Goal: Communication & Community: Participate in discussion

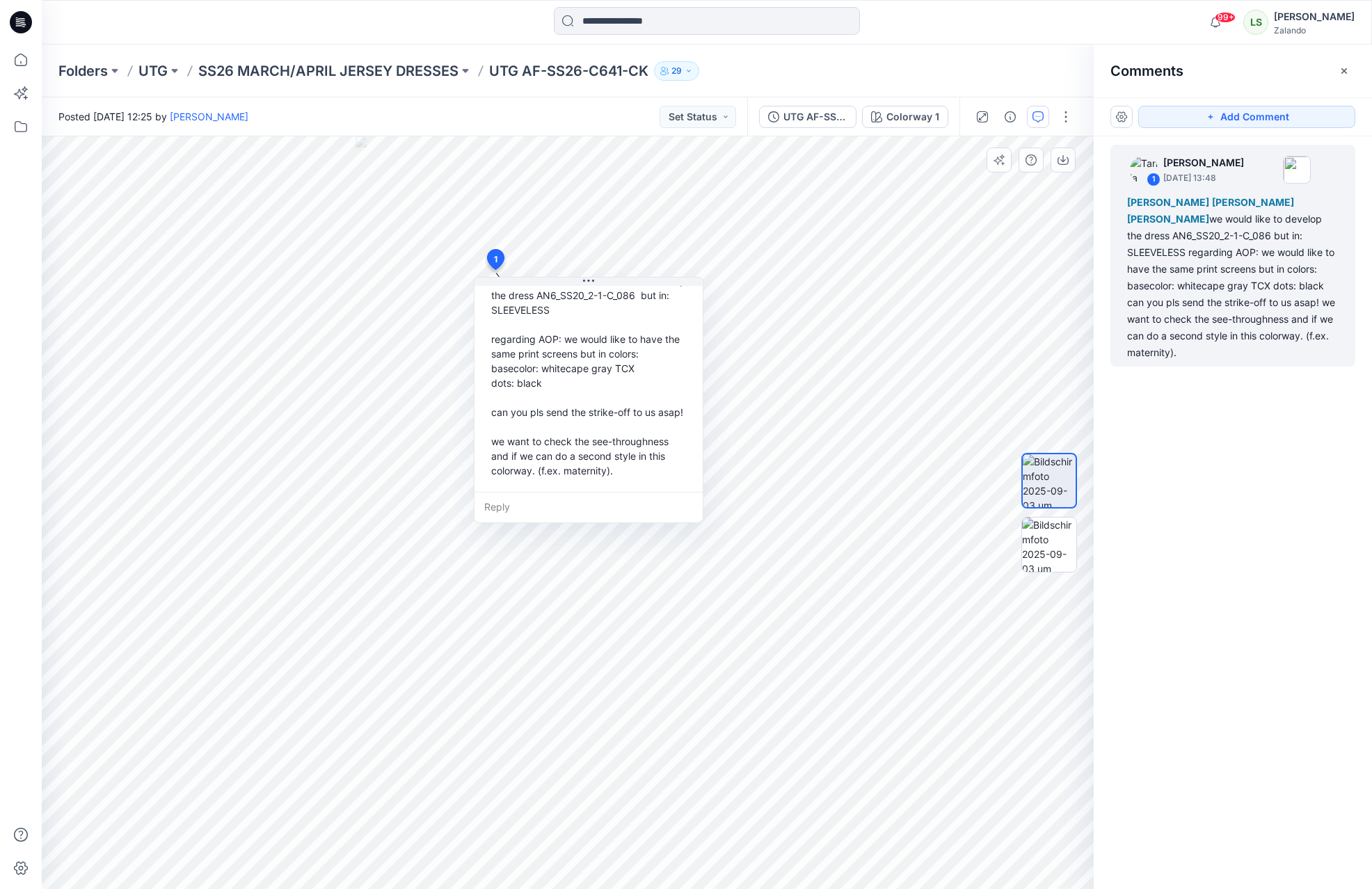
scroll to position [43, 0]
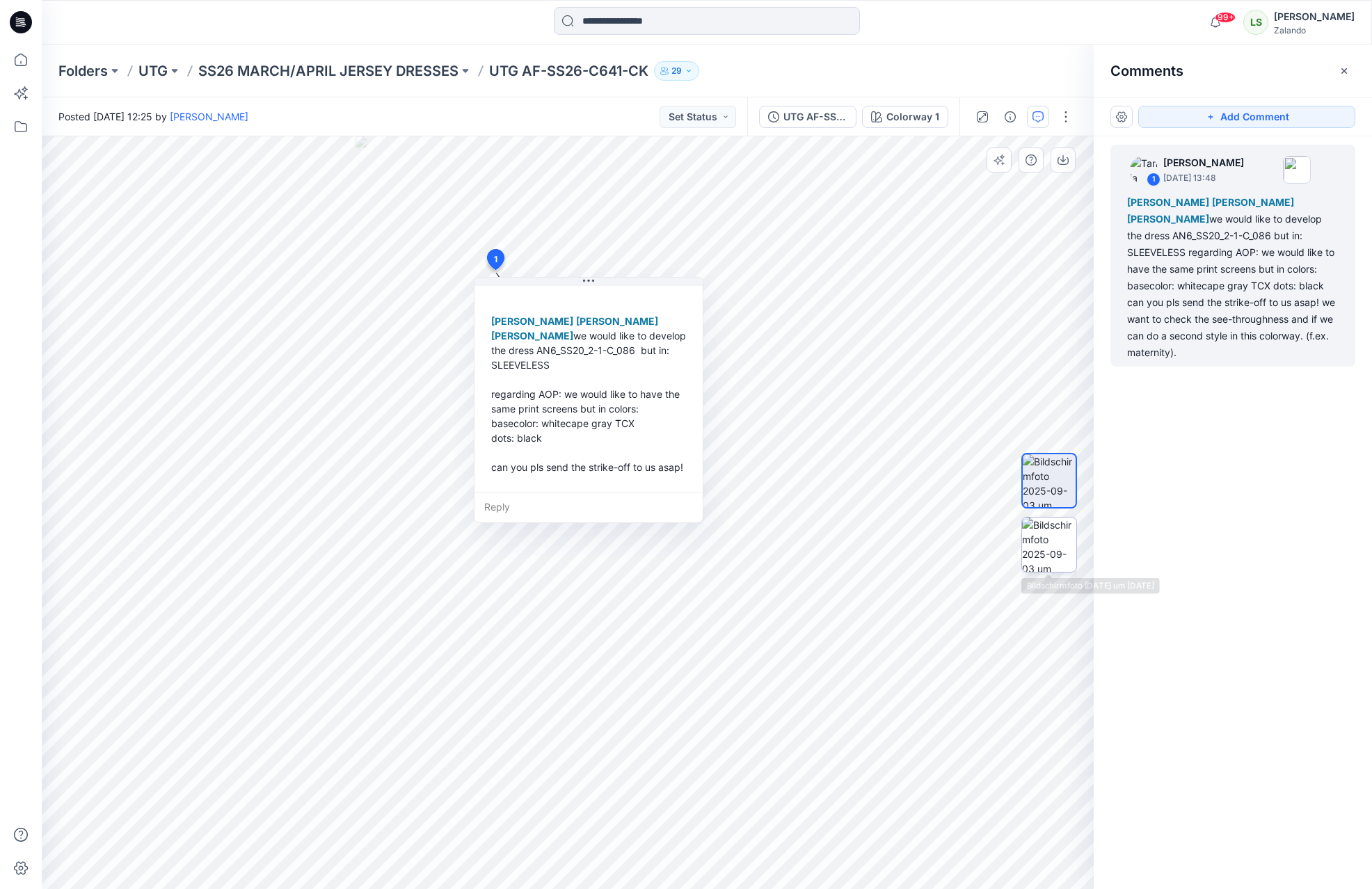
click at [1049, 557] on img at bounding box center [1049, 544] width 54 height 54
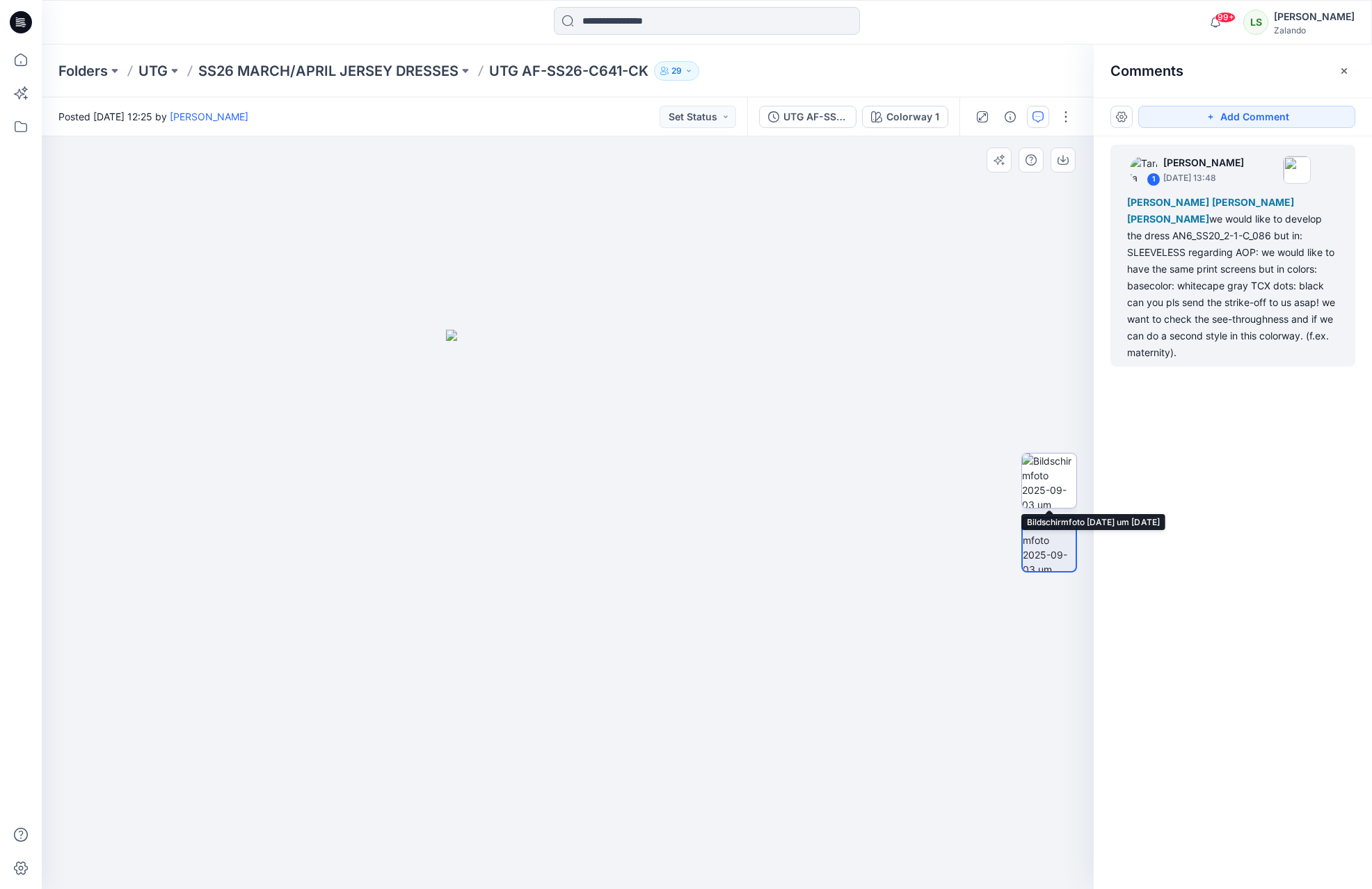
click at [1071, 469] on img at bounding box center [1049, 480] width 54 height 54
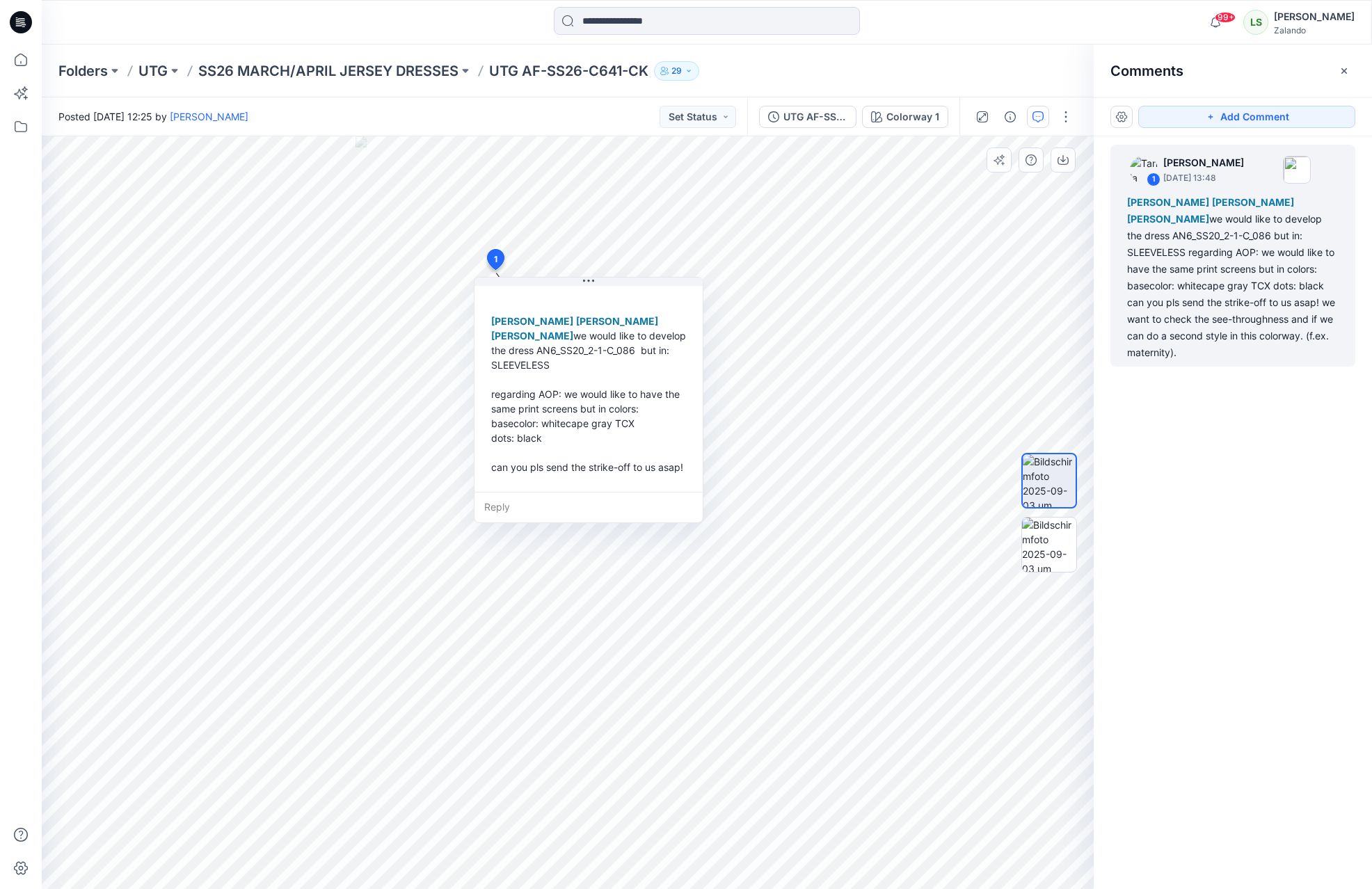
scroll to position [112, 0]
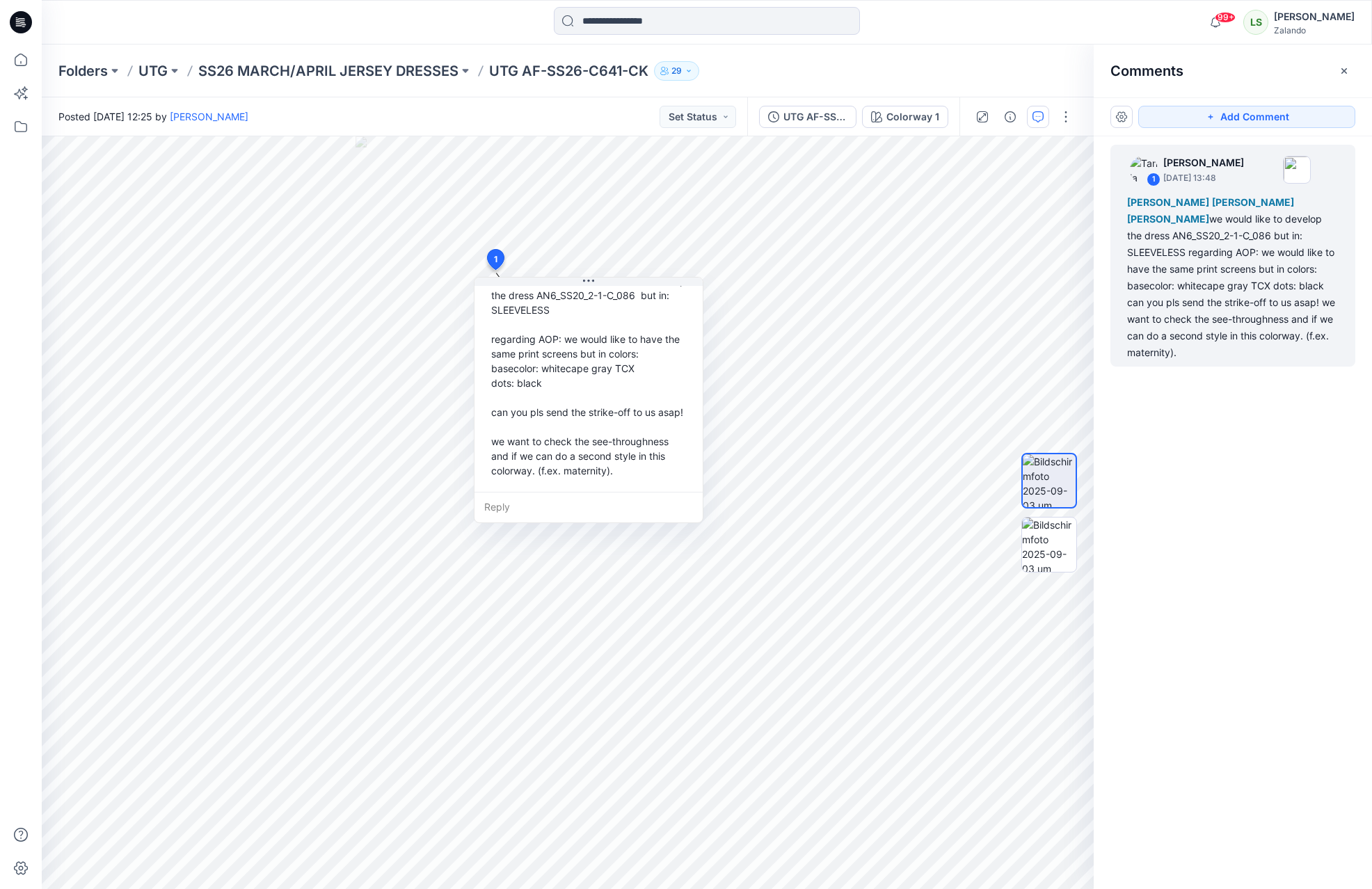
click at [590, 106] on div "Posted Wednesday, September 03, 2025 12:25 by Tania Baumeister-Hanff Set Status" at bounding box center [395, 116] width 705 height 39
click at [686, 65] on button "29" at bounding box center [677, 71] width 46 height 20
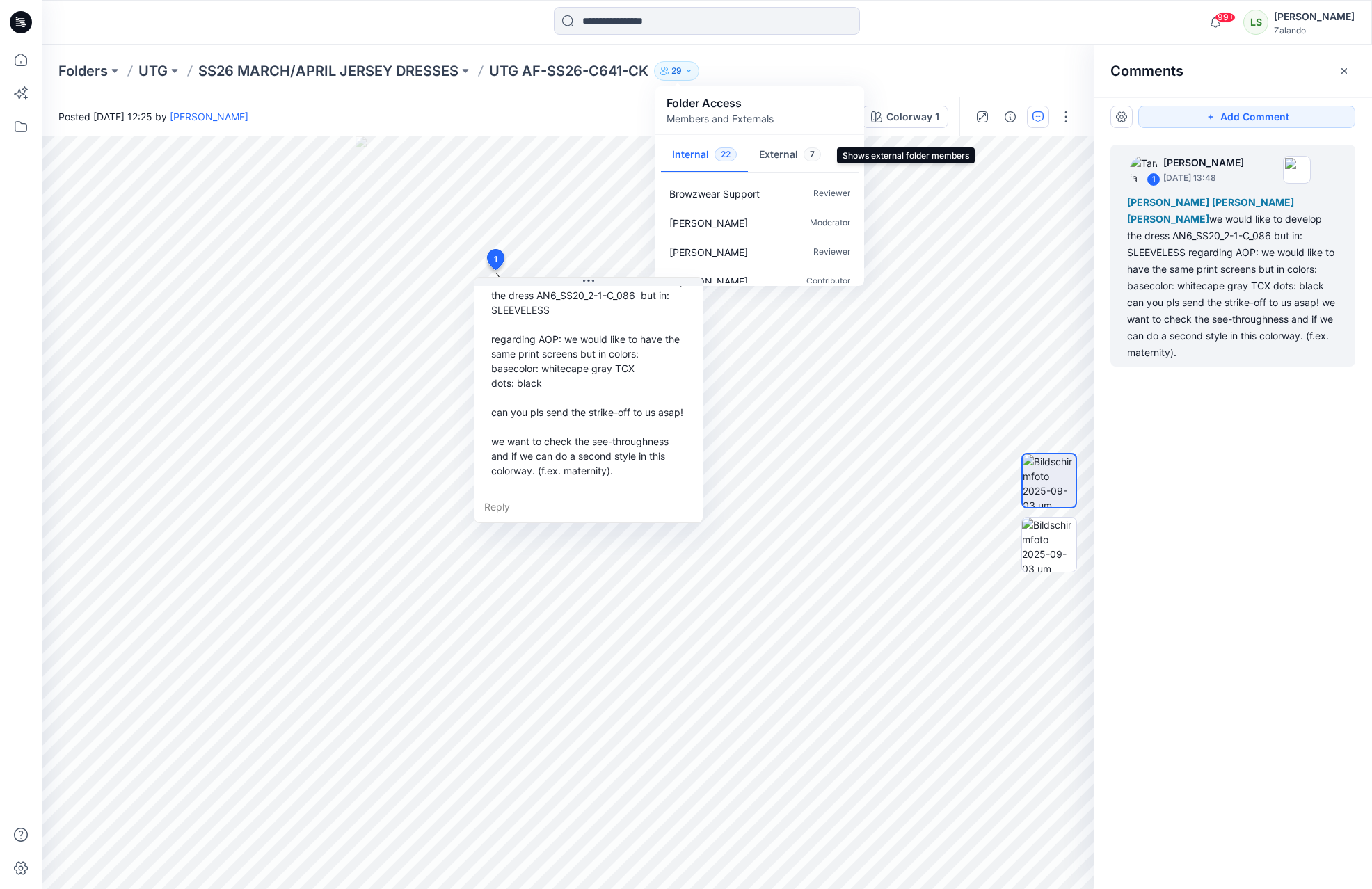
click at [773, 158] on button "External 7" at bounding box center [790, 155] width 84 height 36
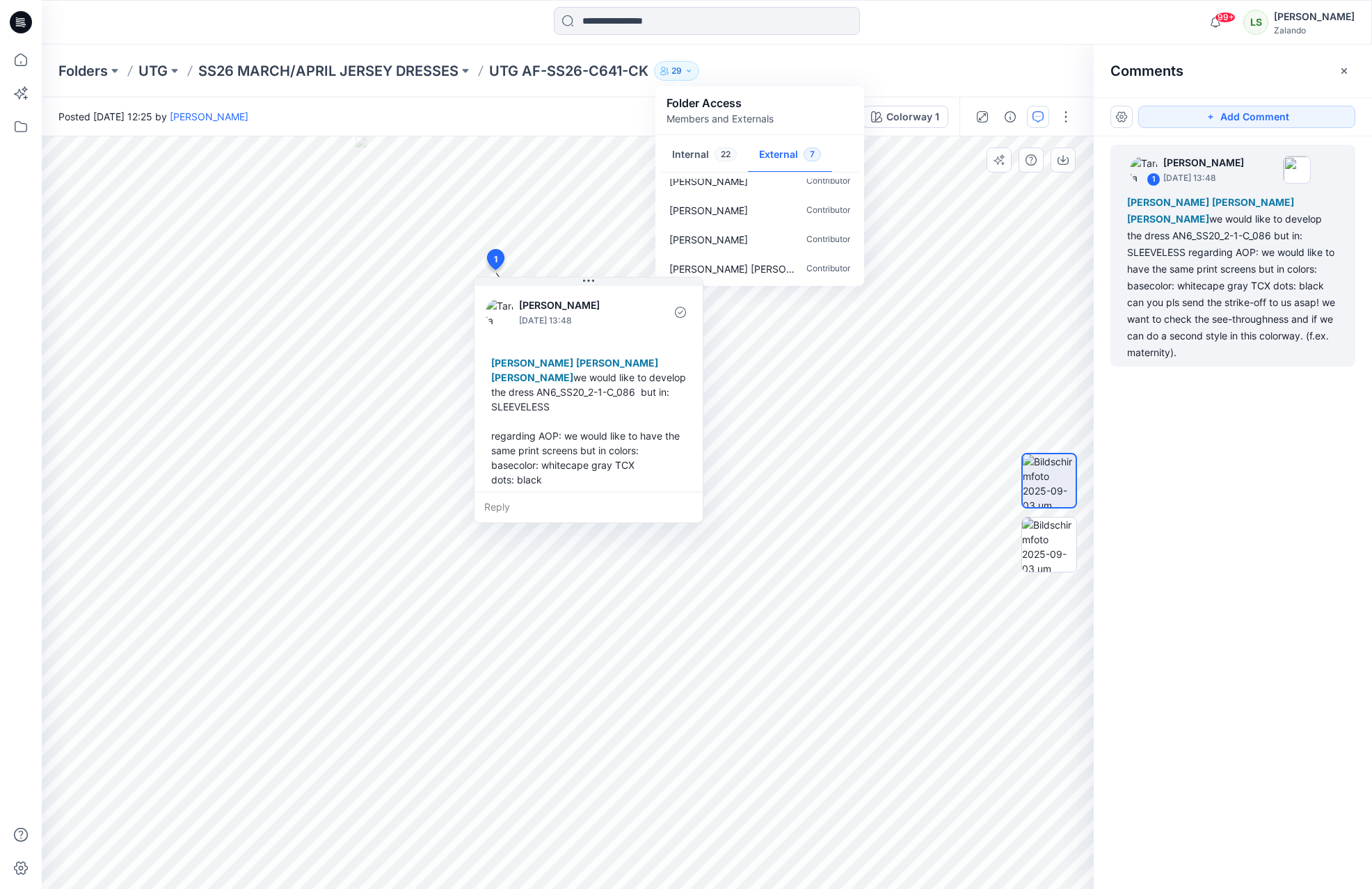
scroll to position [0, 0]
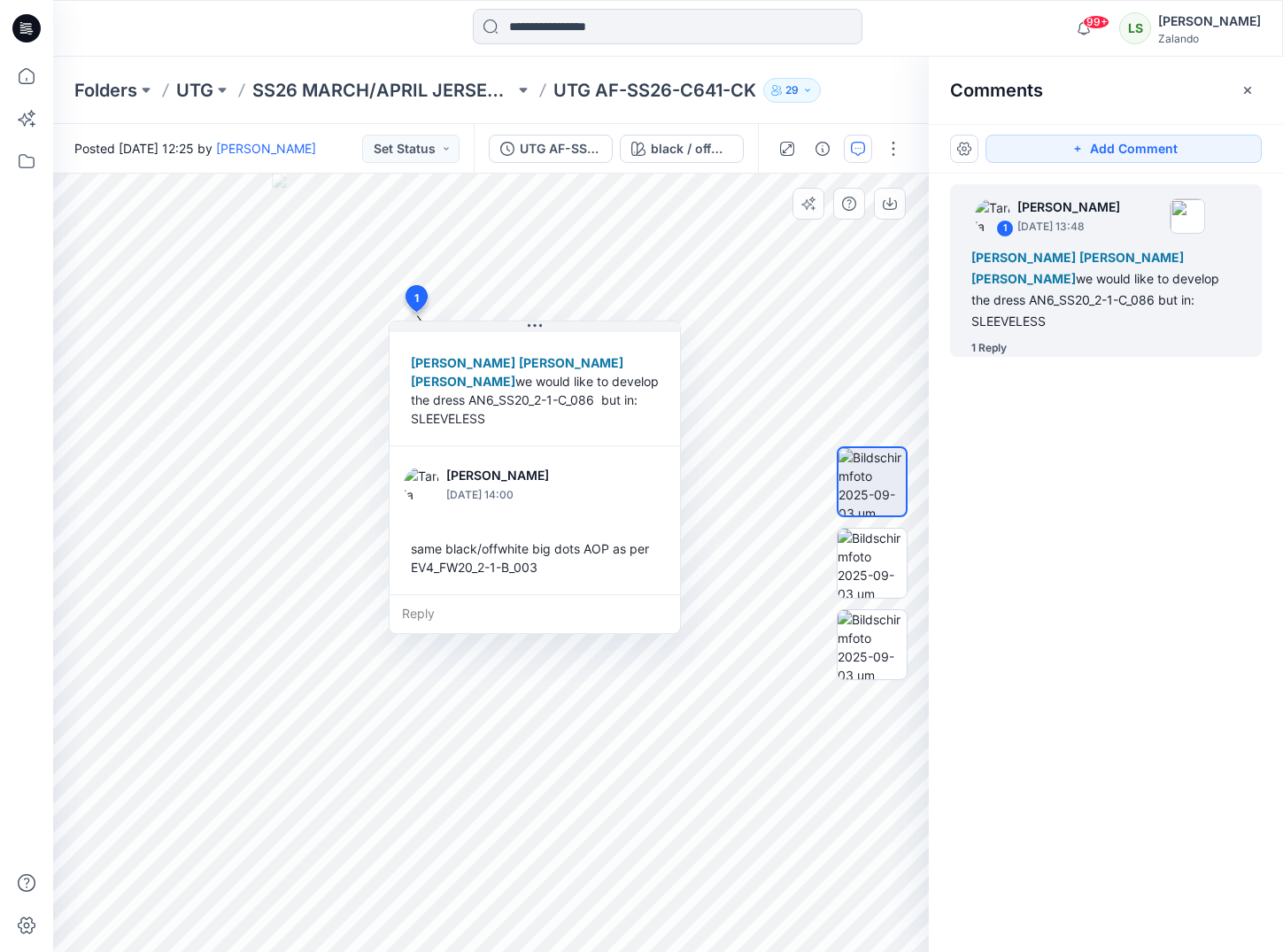
scroll to position [87, 0]
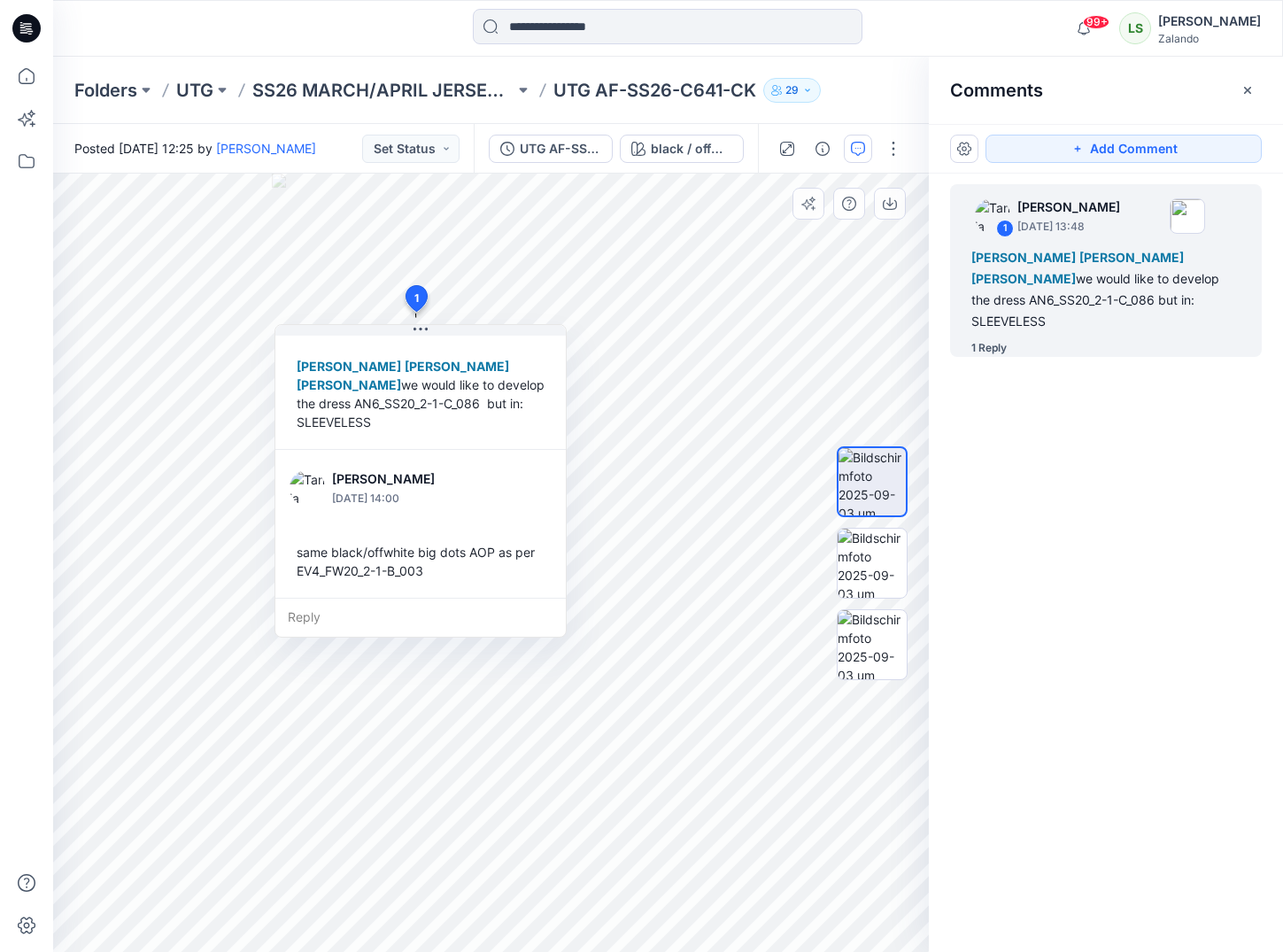
drag, startPoint x: 548, startPoint y: 568, endPoint x: 434, endPoint y: 572, distance: 114.1
click at [434, 572] on div "same black/offwhite big dots AOP as per EV4_FW20_2-1-B_003" at bounding box center [421, 561] width 262 height 52
click at [433, 572] on div "same black/offwhite big dots AOP as per EV4_FW20_2-1-B_003" at bounding box center [421, 561] width 262 height 52
click at [994, 339] on div "1 Reply" at bounding box center [989, 348] width 36 height 18
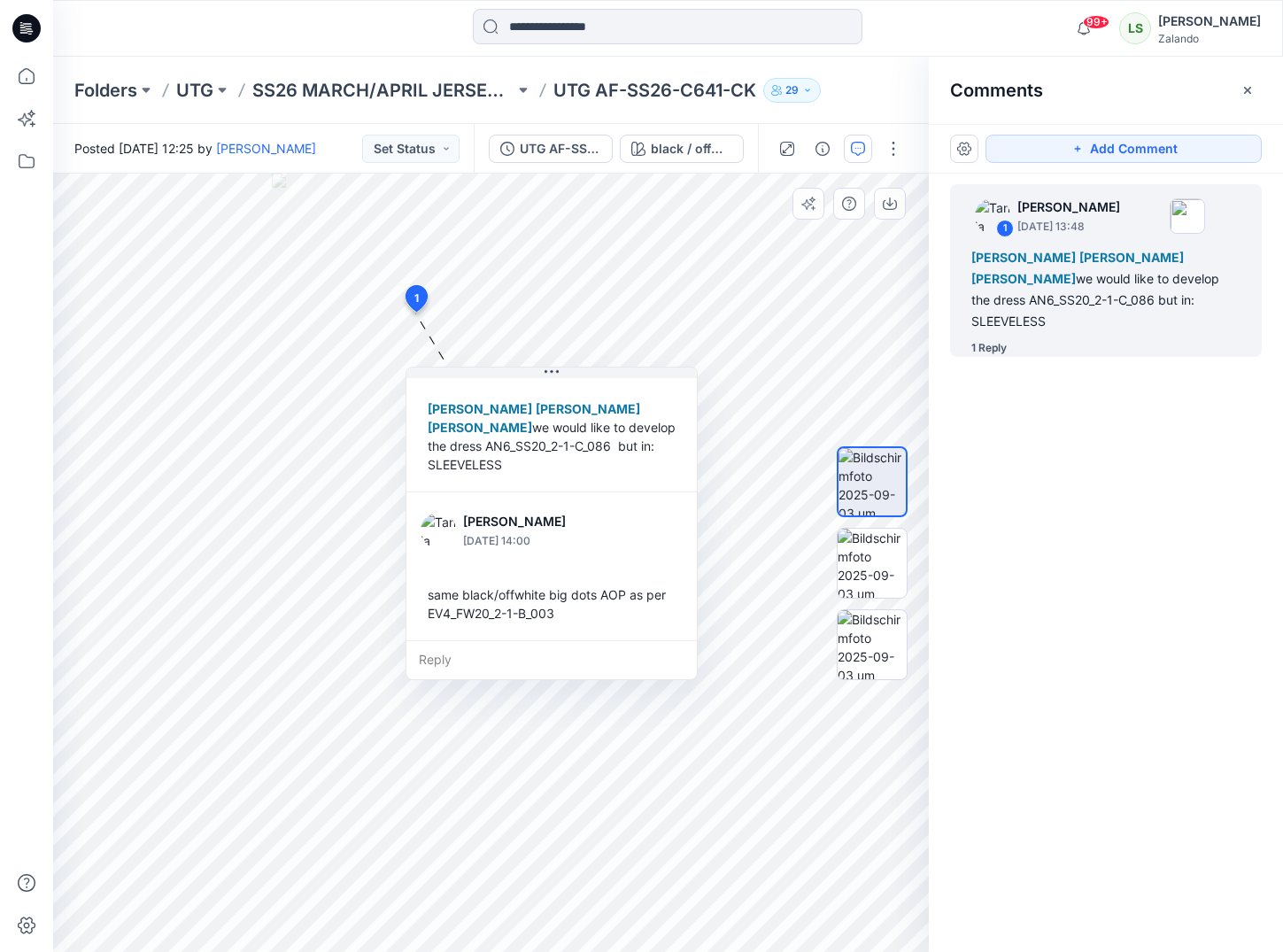
drag, startPoint x: 424, startPoint y: 573, endPoint x: 625, endPoint y: 618, distance: 206.0
click at [625, 618] on div "same black/offwhite big dots AOP as per EV4_FW20_2-1-B_003" at bounding box center [551, 604] width 262 height 52
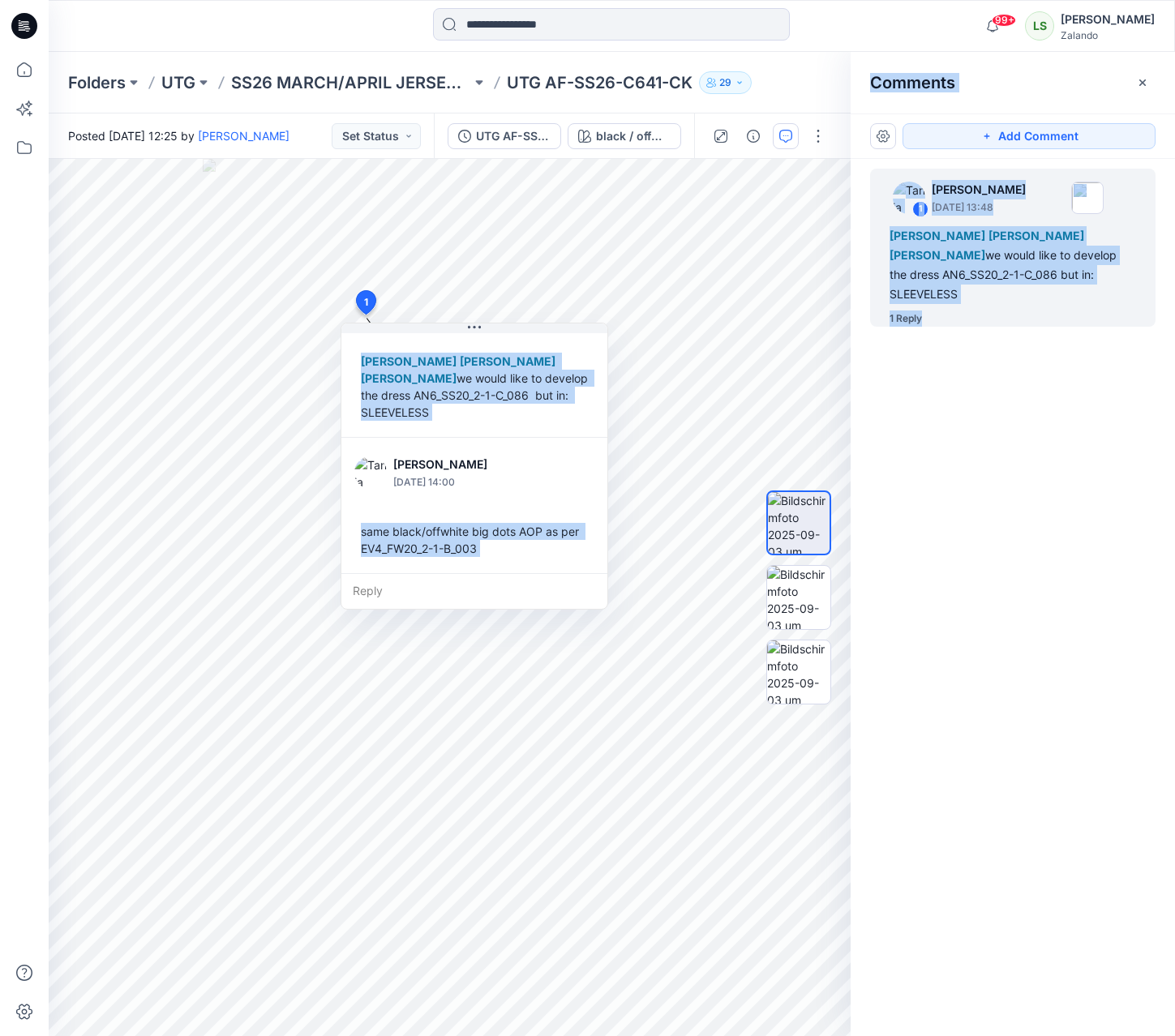
click at [1174, 510] on html "99+ Notifications TB [PERSON_NAME] mentioned you in a comment on UTG AF-SS26-C6…" at bounding box center [588, 518] width 1175 height 1036
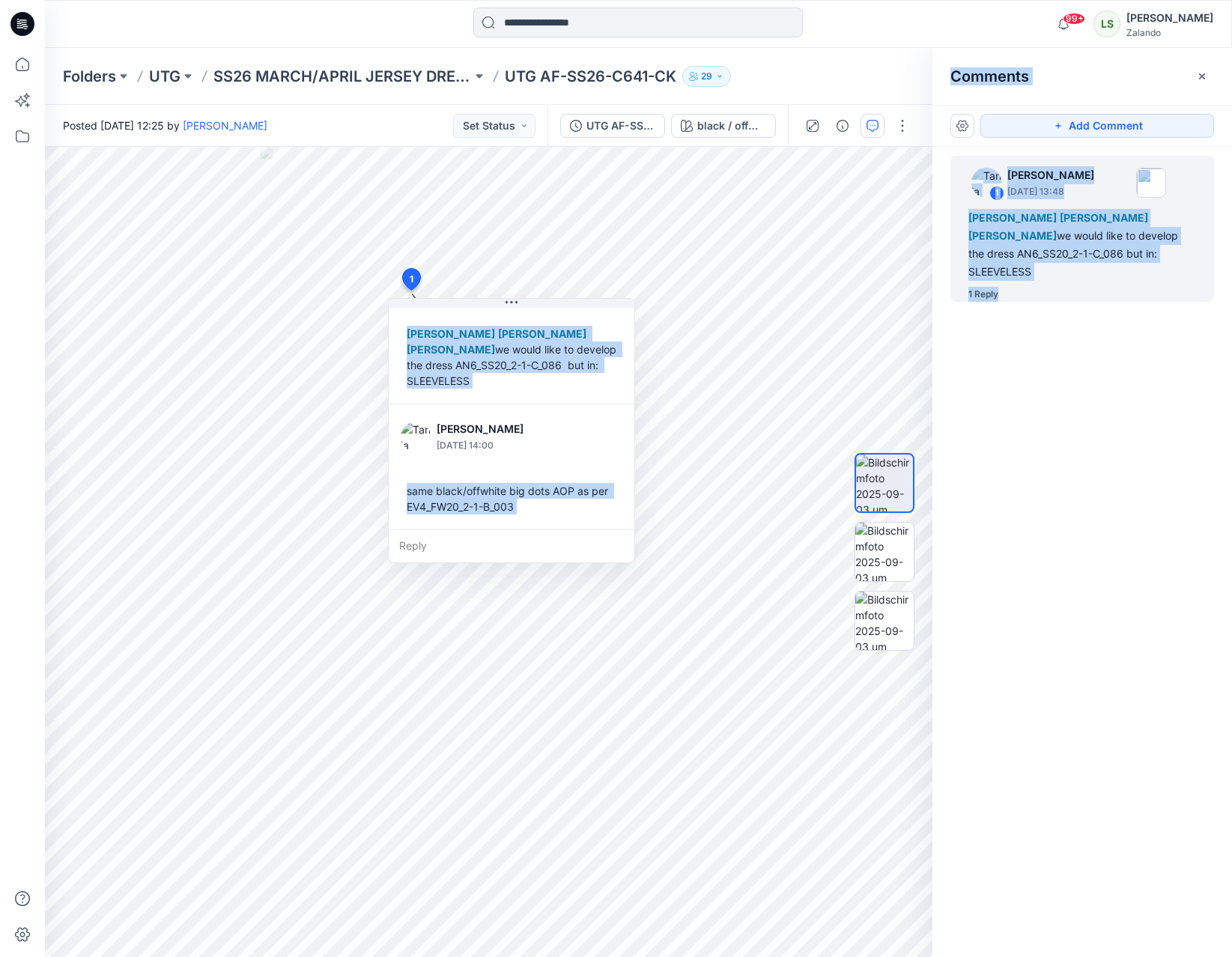
click at [1085, 325] on div "1 Tania Baumeister-Hanff September 03, 2025 13:48 Marnie Douven Lise Stougaard …" at bounding box center [1082, 525] width 300 height 755
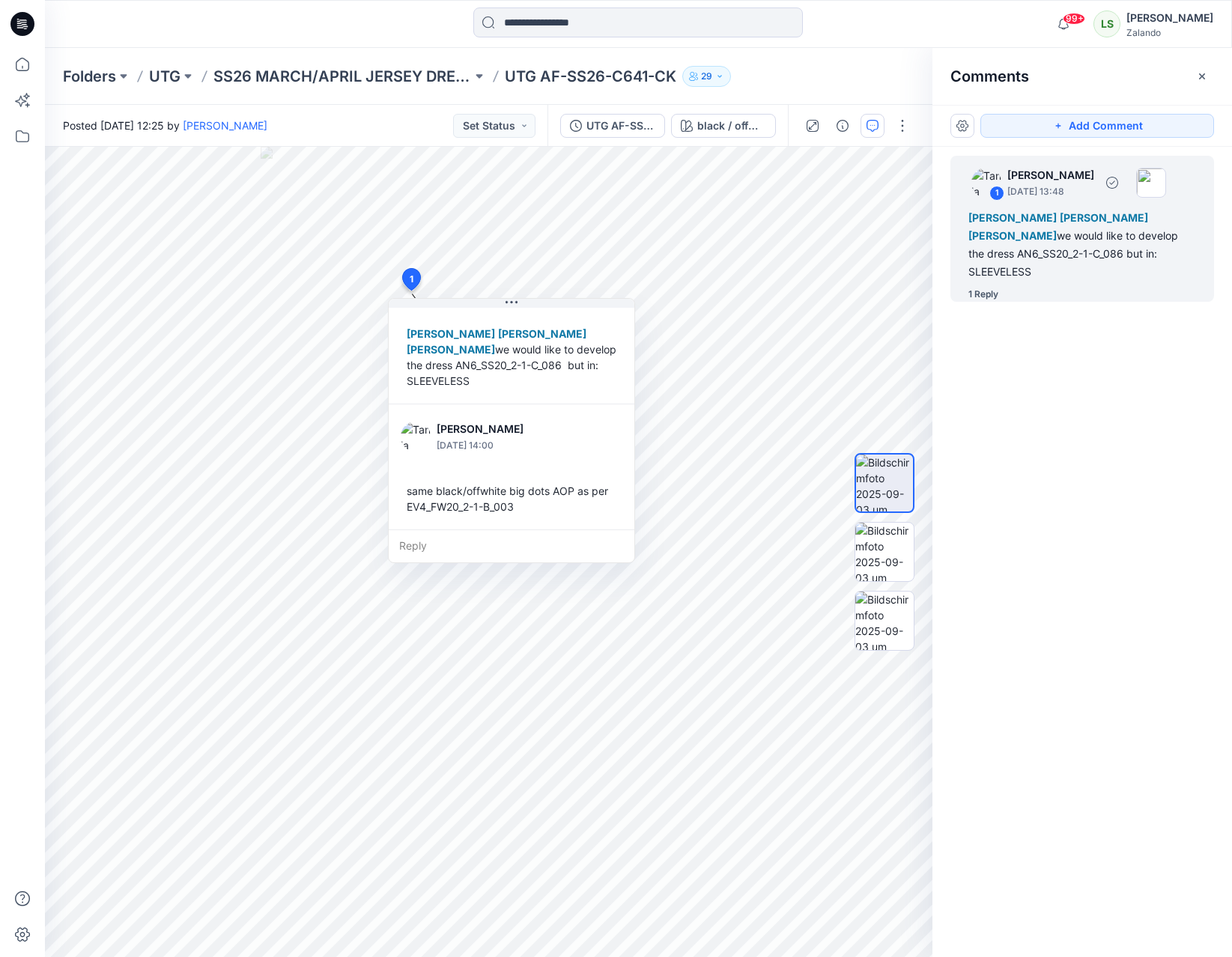
click at [1085, 287] on div "1 Reply" at bounding box center [1091, 294] width 245 height 15
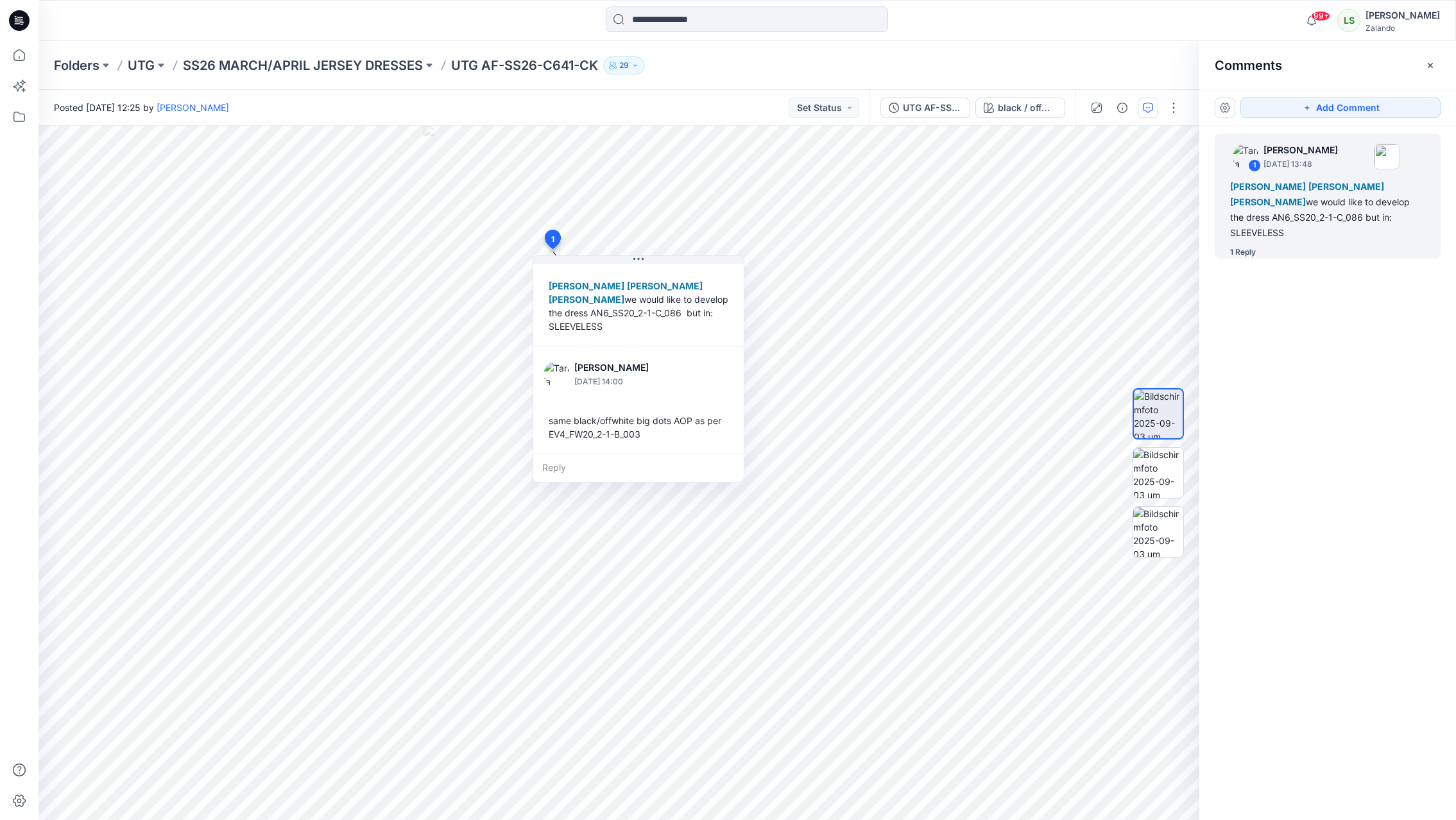
click at [740, 44] on div "Folders UTG SS26 MARCH/APRIL JERSEY DRESSES UTG AF-SS26-C641-CK 29" at bounding box center [747, 65] width 1417 height 49
click at [15, 25] on icon at bounding box center [19, 21] width 21 height 21
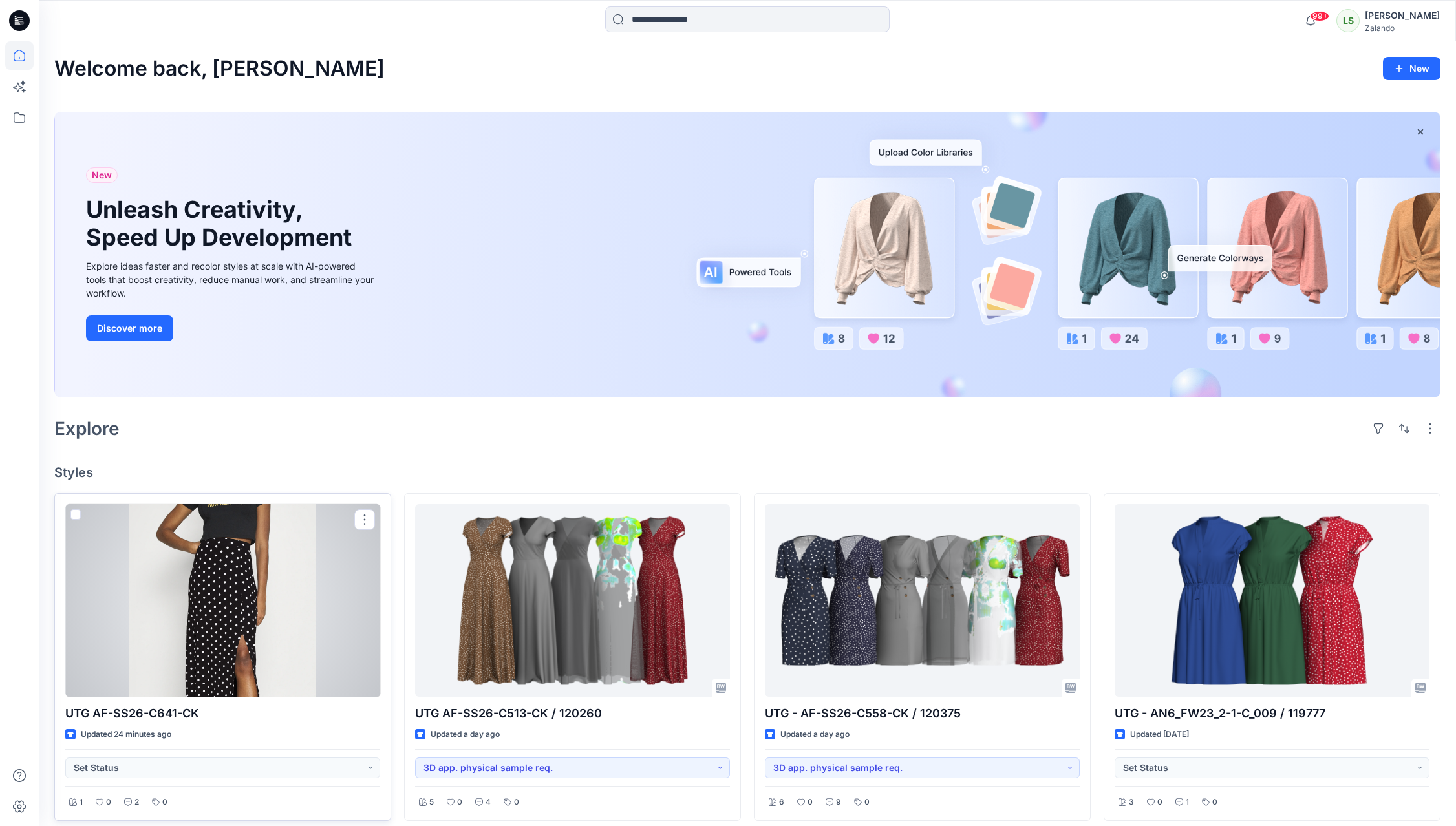
click at [235, 565] on div at bounding box center [222, 601] width 315 height 193
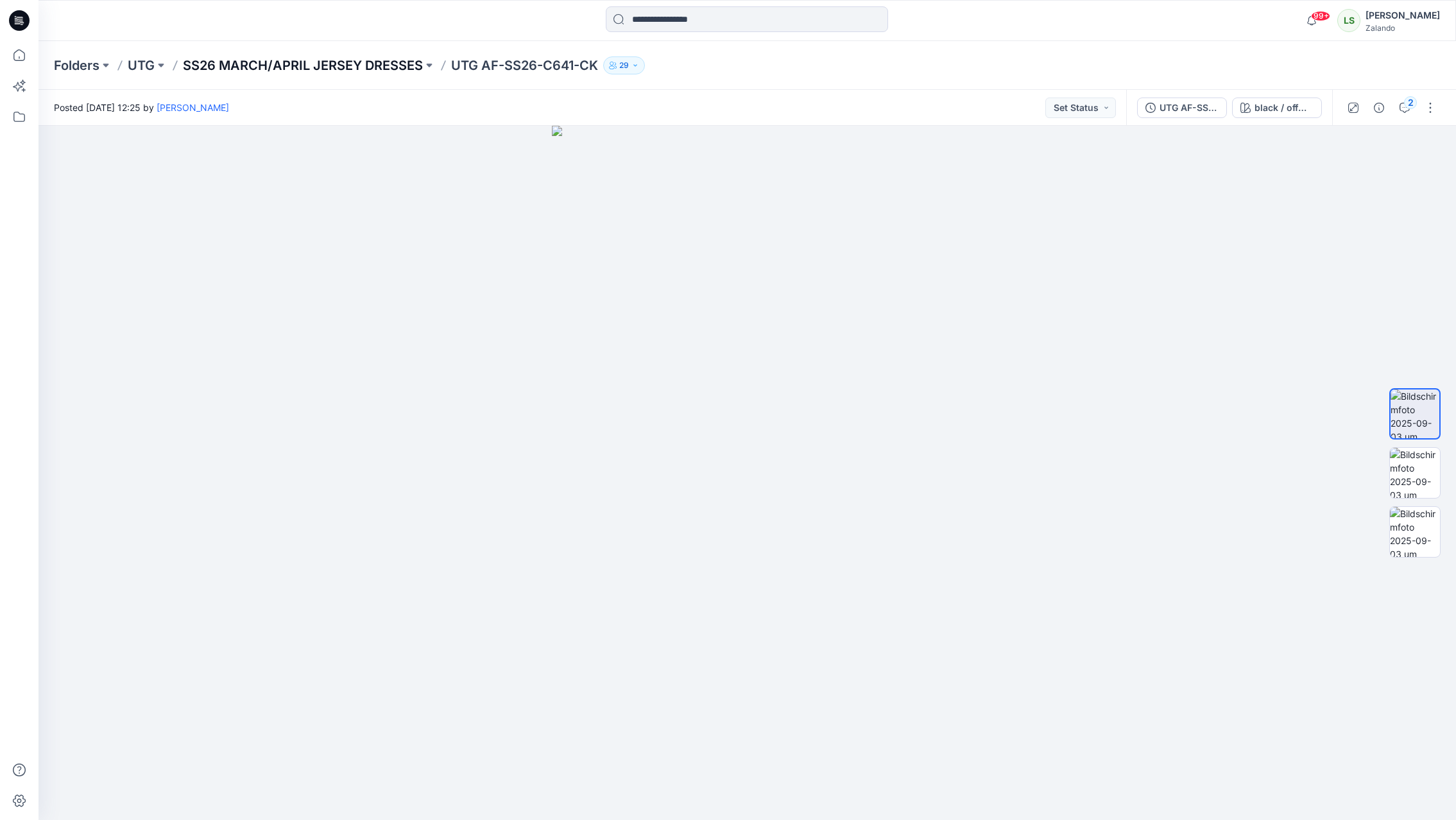
click at [393, 71] on p "SS26 MARCH/APRIL JERSEY DRESSES" at bounding box center [303, 65] width 240 height 18
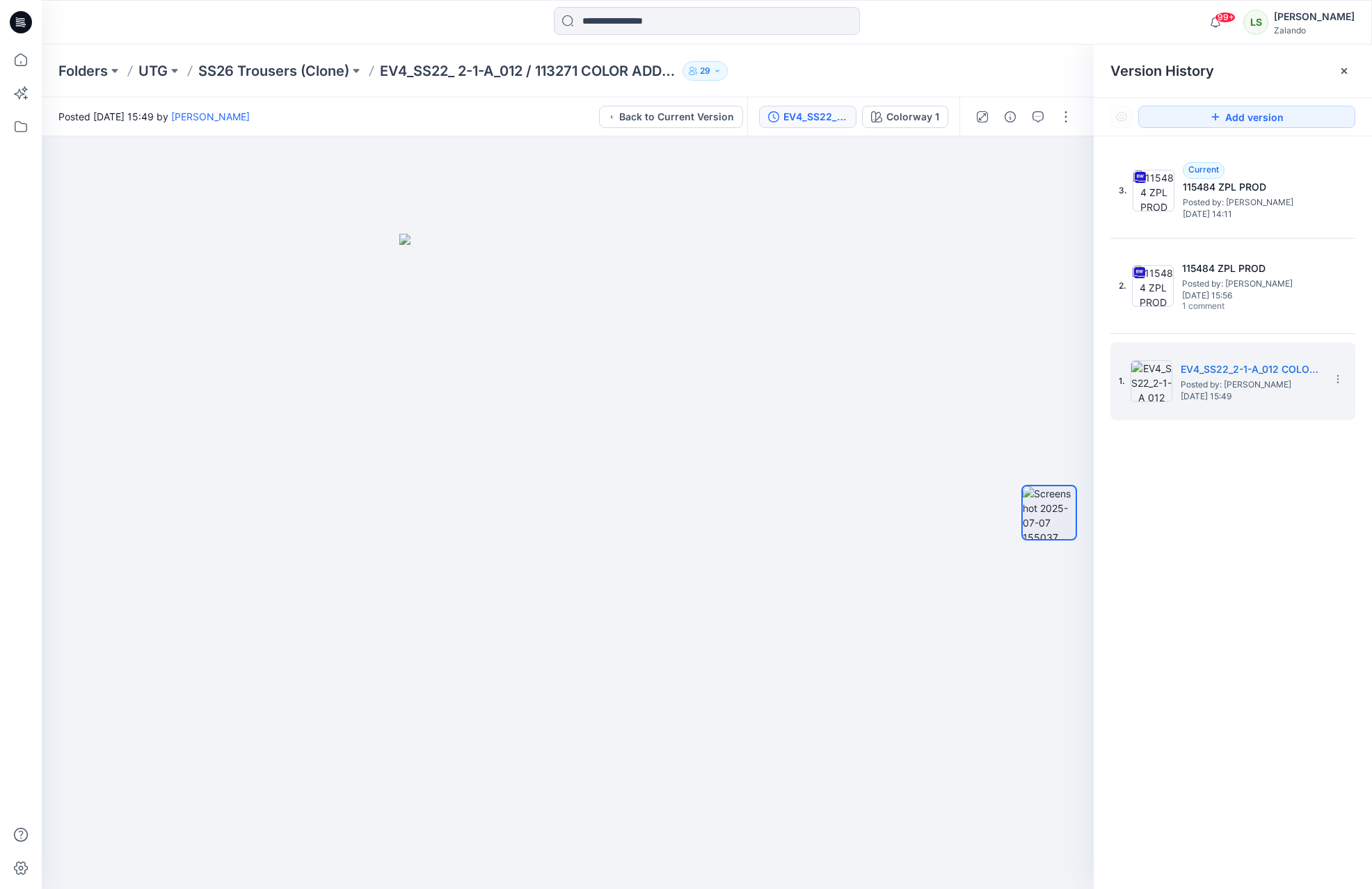
click at [23, 25] on icon at bounding box center [23, 25] width 5 height 1
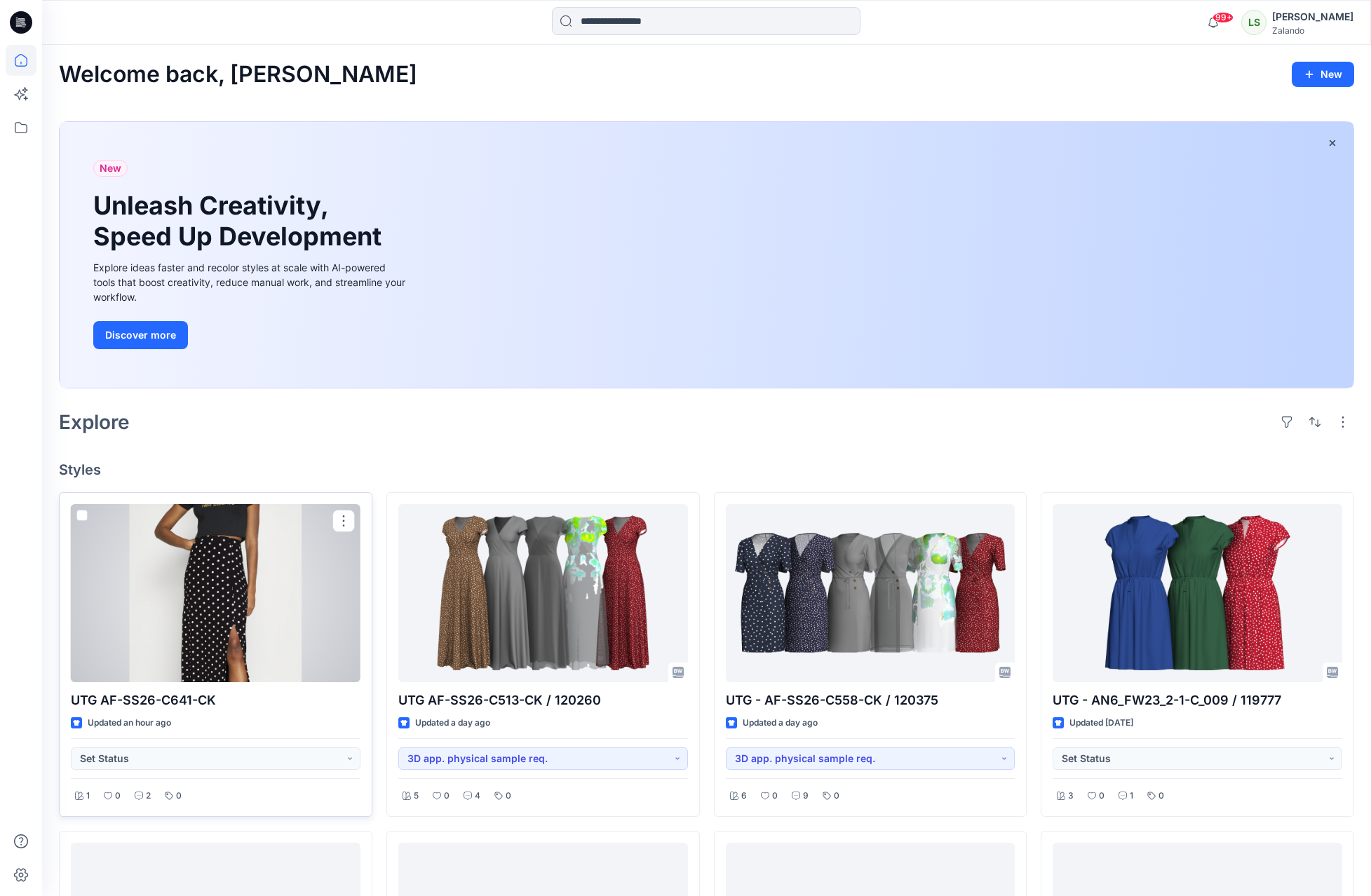
click at [283, 580] on div at bounding box center [216, 594] width 290 height 178
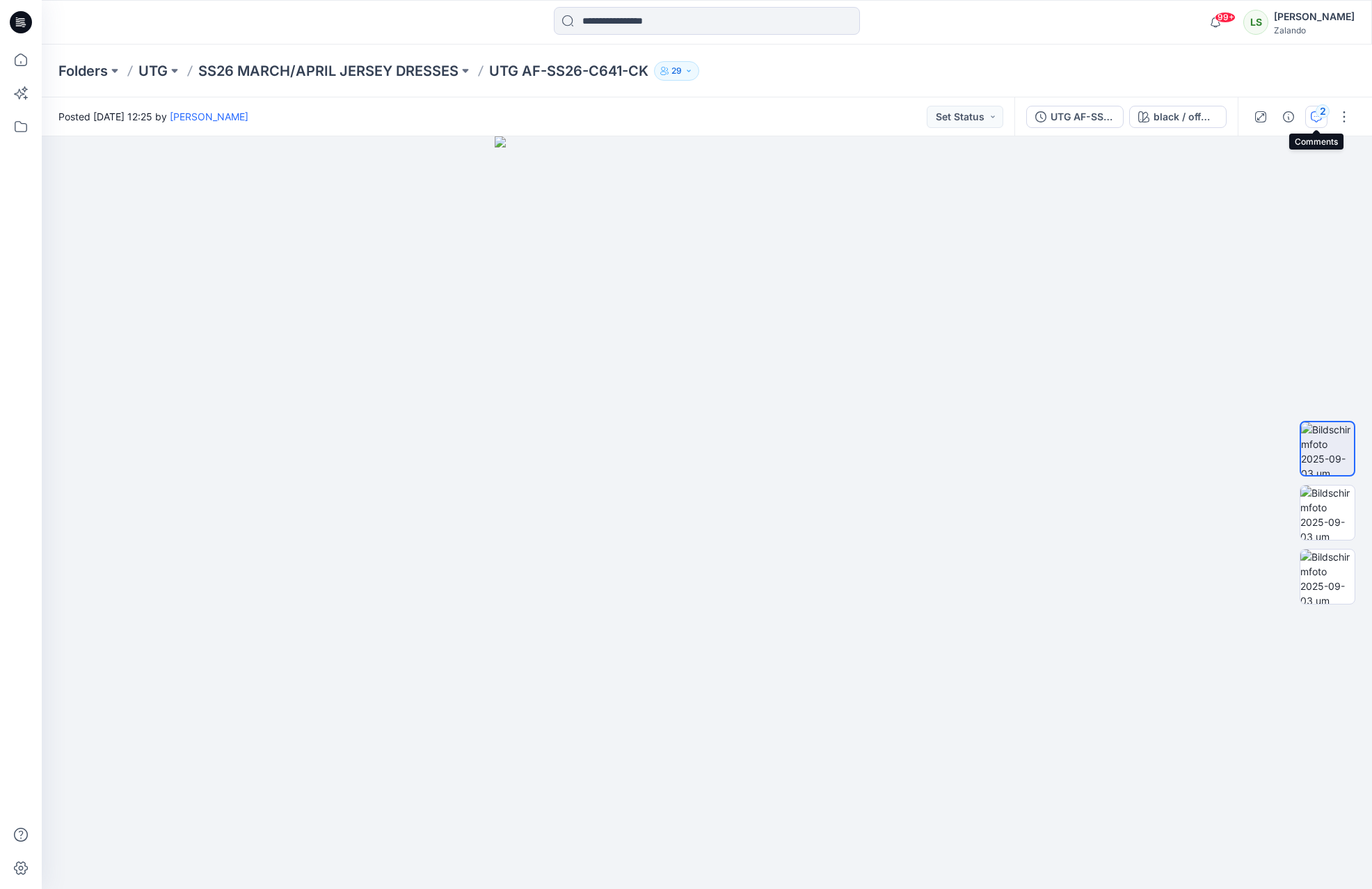
click at [1314, 111] on icon "button" at bounding box center [1317, 117] width 11 height 11
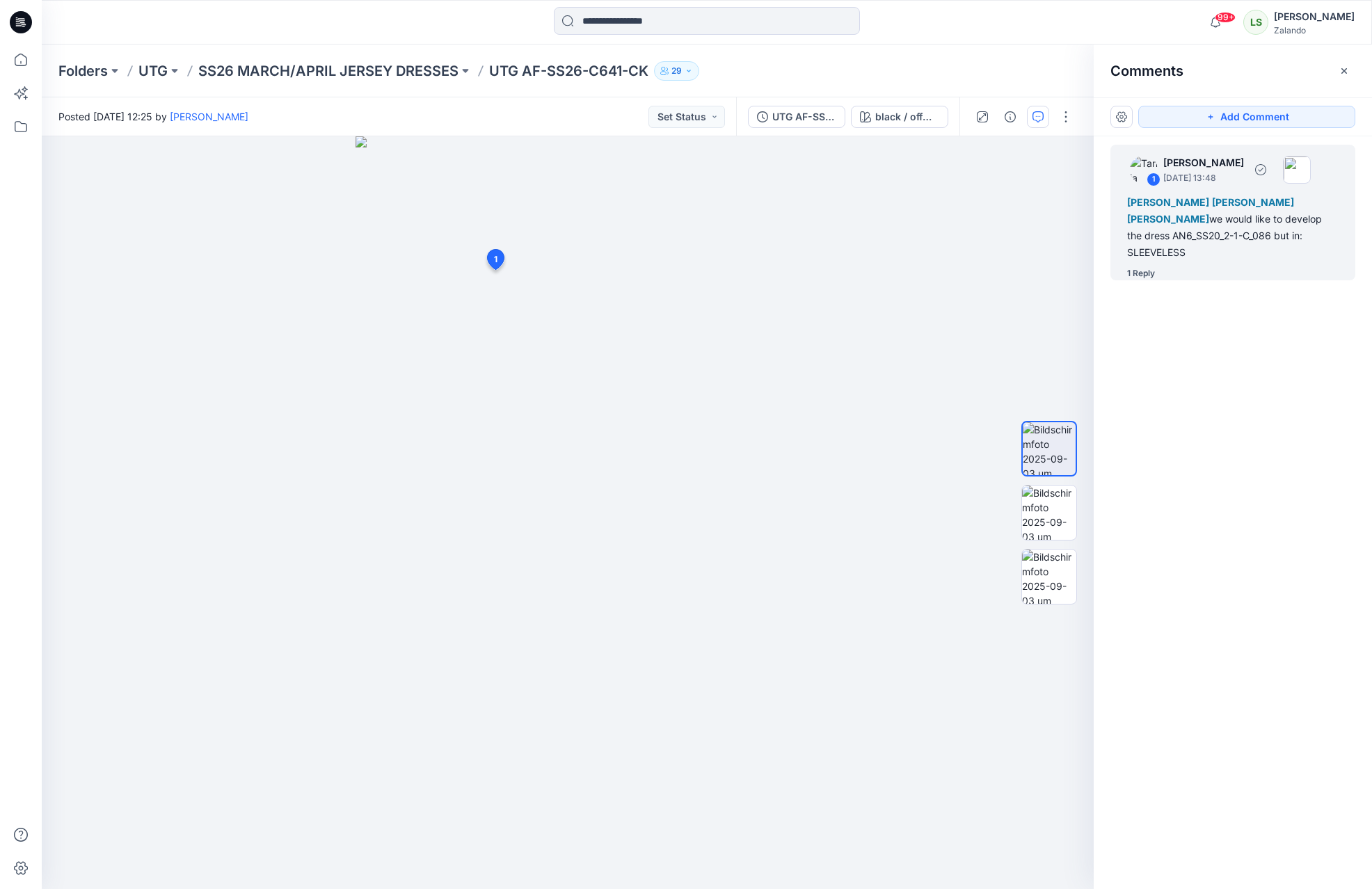
click at [1139, 266] on div "1 Reply" at bounding box center [1141, 273] width 28 height 14
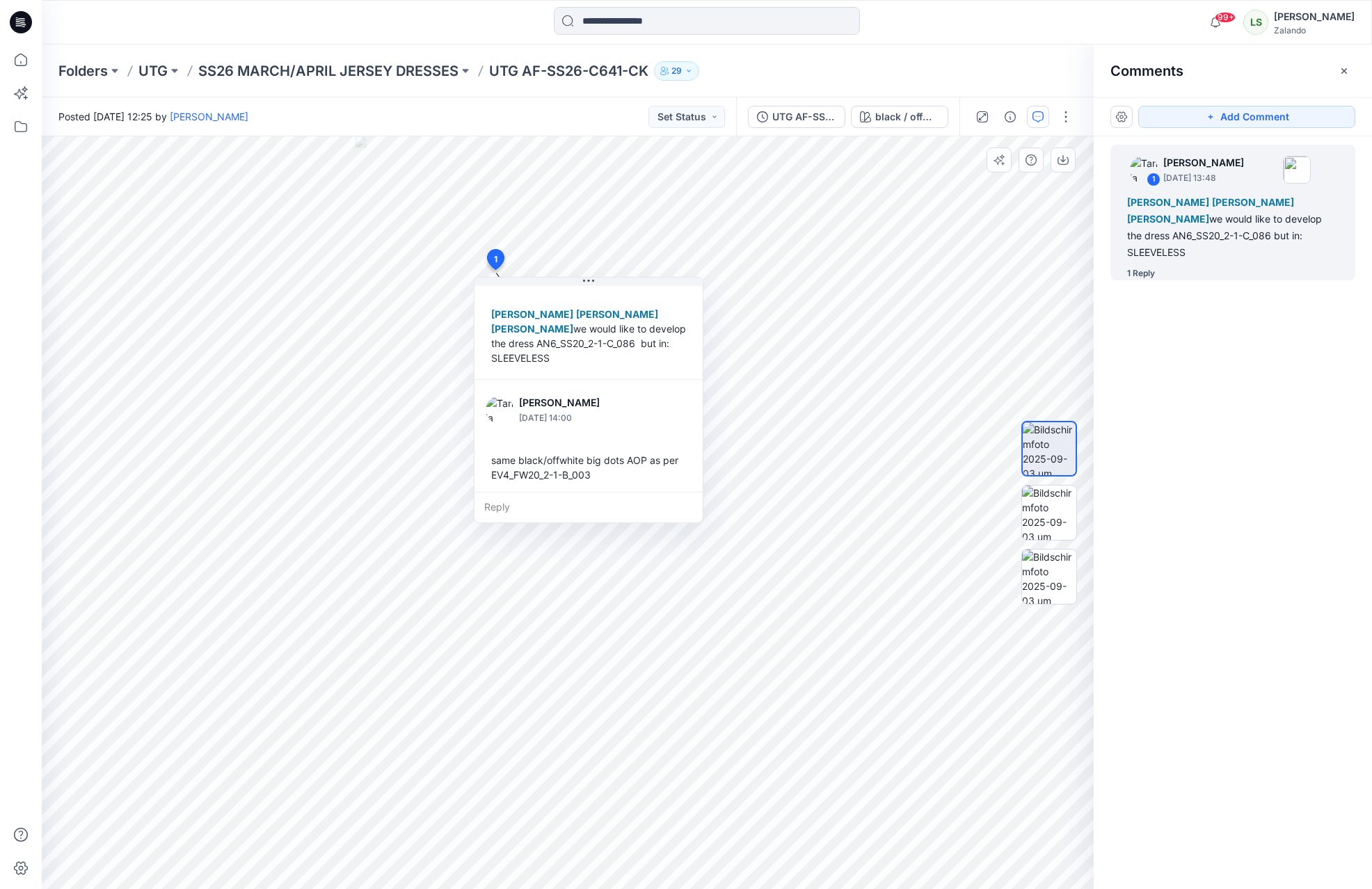
scroll to position [68, 0]
